Goal: Task Accomplishment & Management: Use online tool/utility

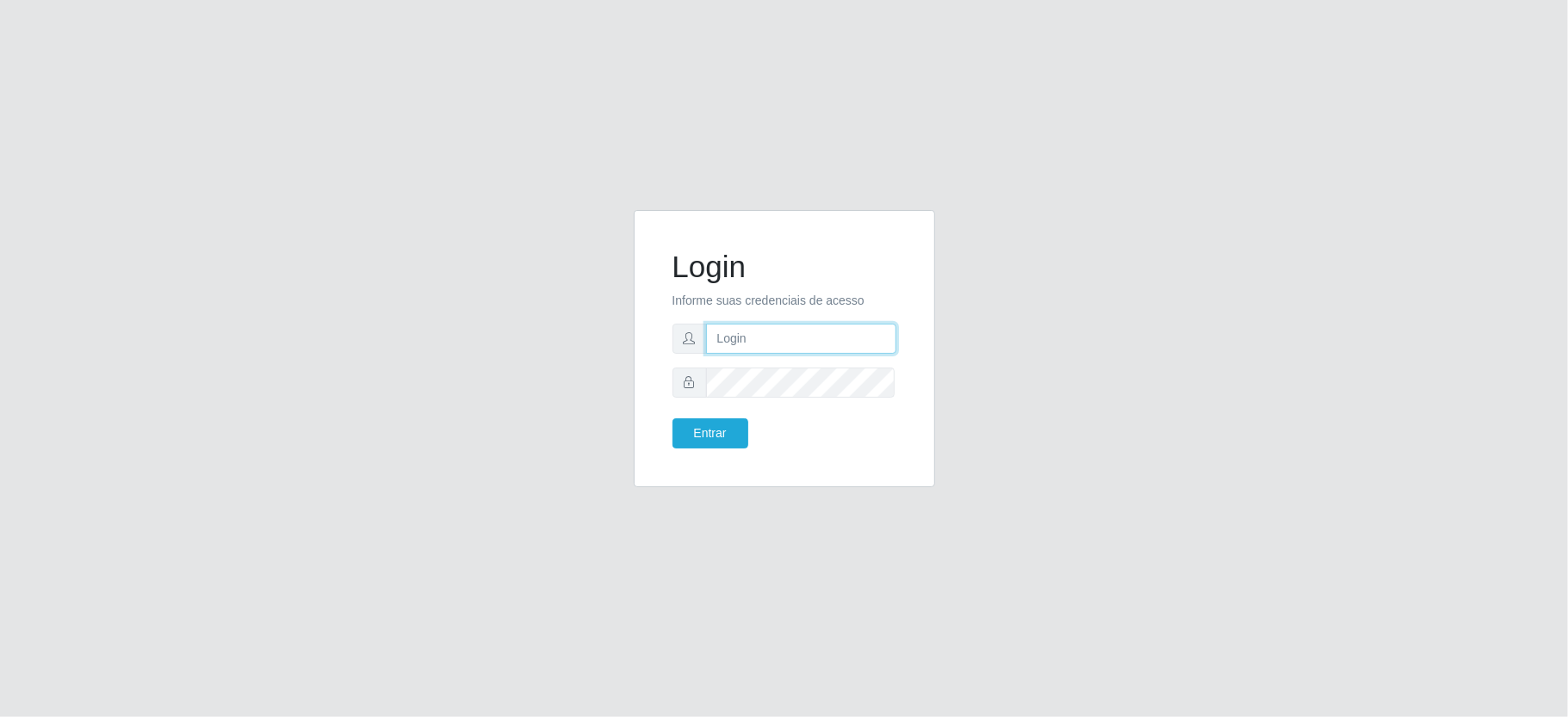
click at [859, 334] on input "text" at bounding box center [801, 339] width 190 height 30
type input "aislan@ideal"
click at [673, 418] on button "Entrar" at bounding box center [710, 433] width 76 height 30
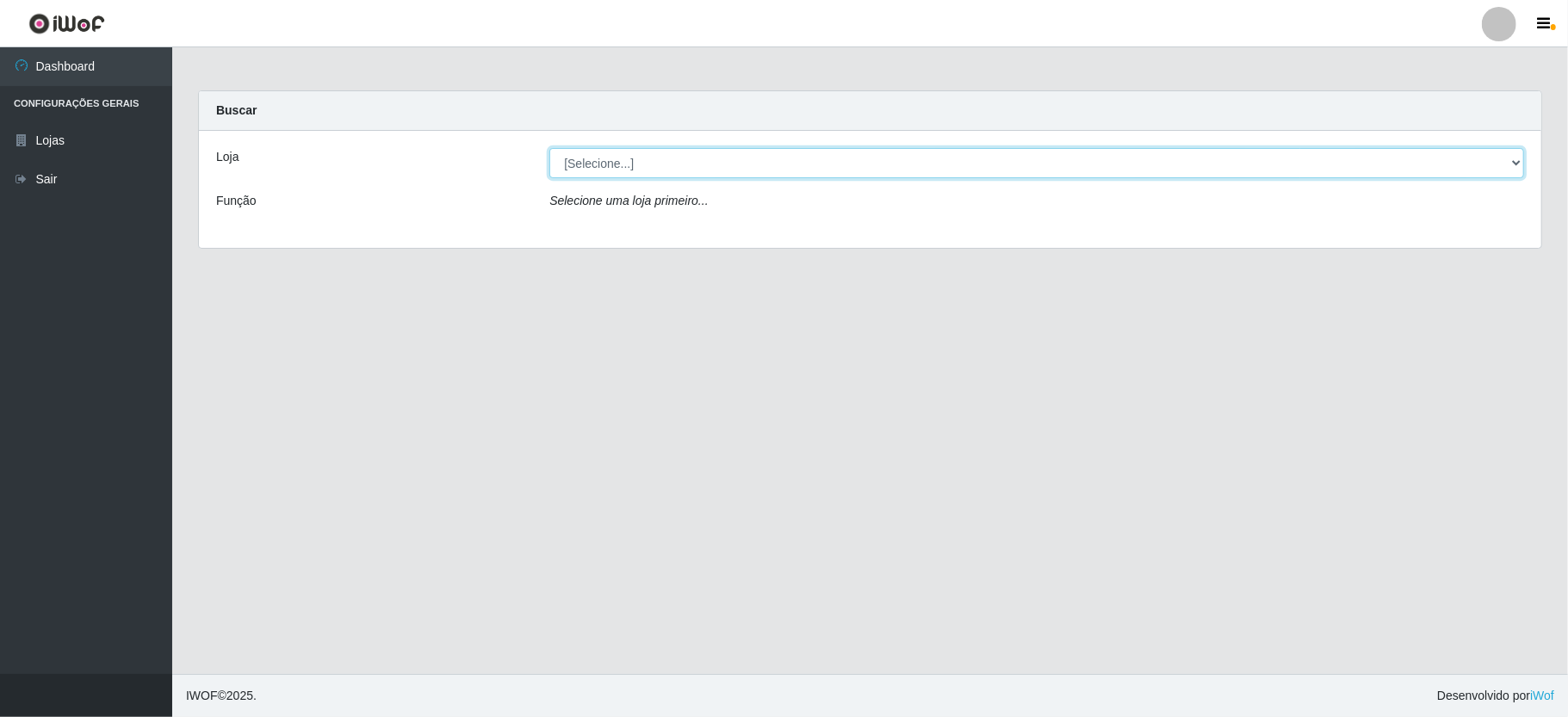
click at [893, 170] on select "[Selecione...] Ideal - Conceição" at bounding box center [1036, 163] width 974 height 30
select select "231"
click at [549, 148] on select "[Selecione...] Ideal - Conceição" at bounding box center [1036, 163] width 974 height 30
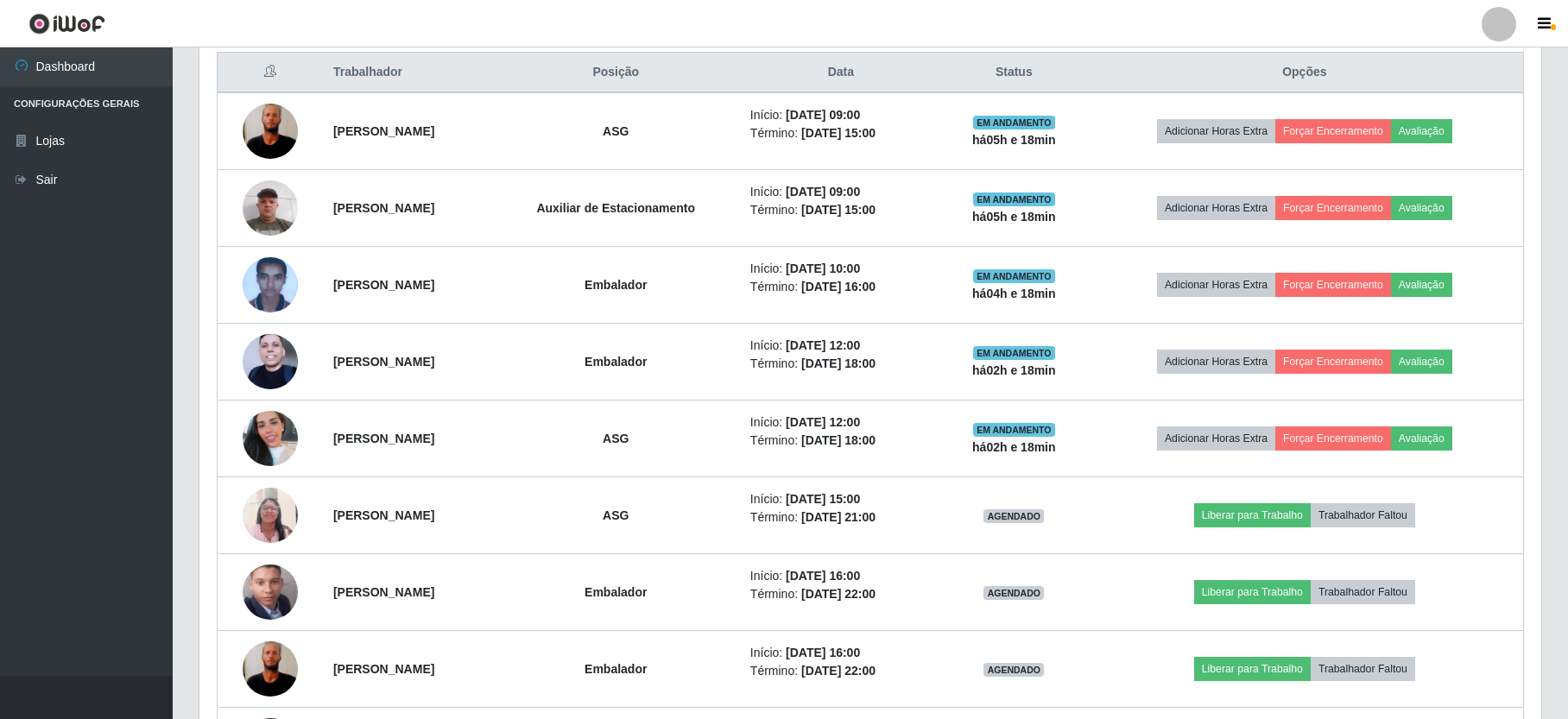
scroll to position [894, 0]
